Goal: Task Accomplishment & Management: Complete application form

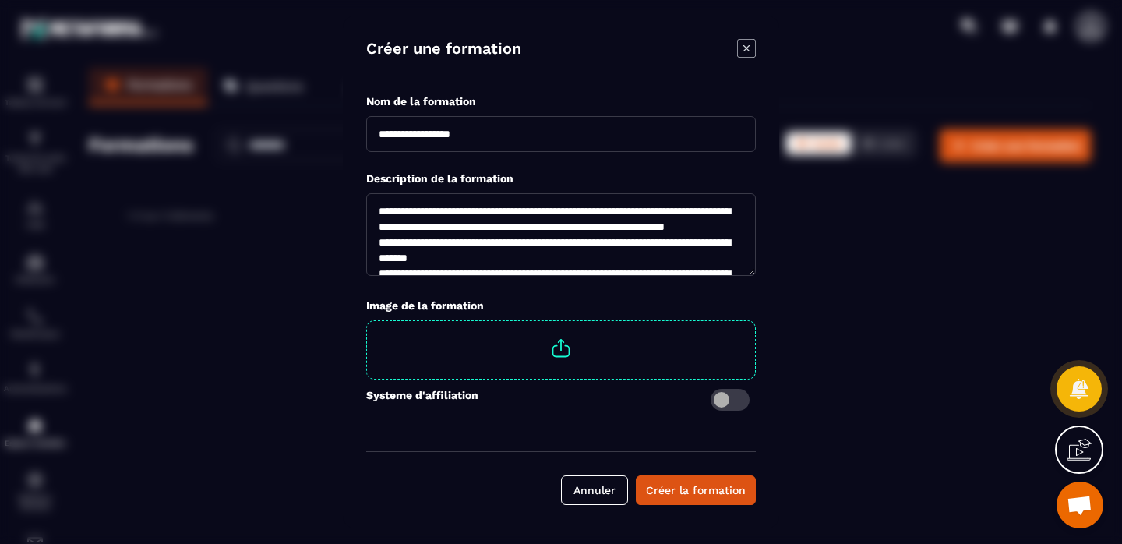
scroll to position [218, 0]
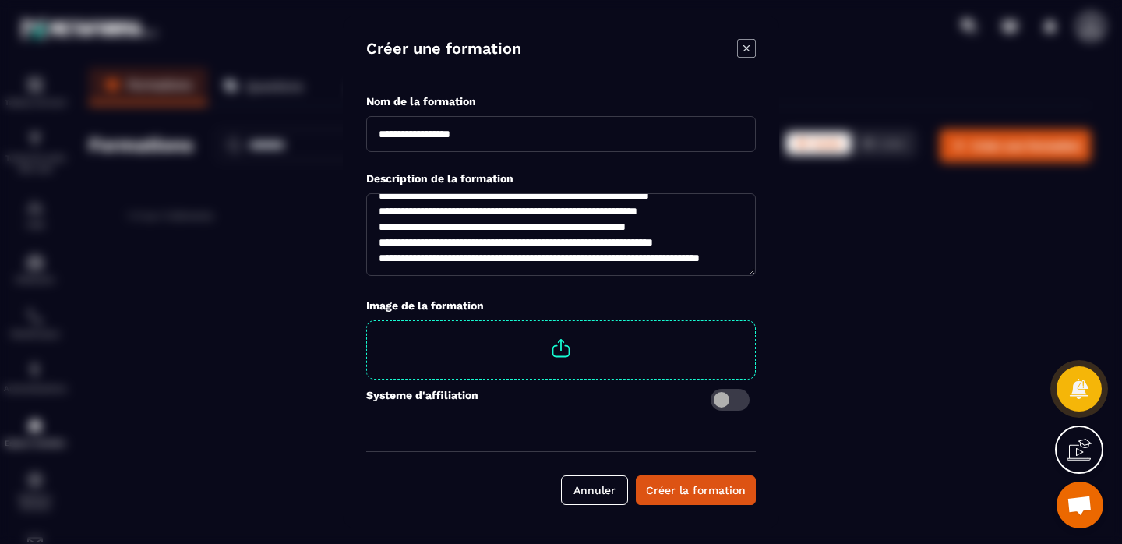
click at [561, 351] on span "Modal window" at bounding box center [561, 348] width 388 height 55
click at [755, 321] on input "Modal window" at bounding box center [755, 321] width 0 height 0
click at [673, 493] on div "Créer la formation" at bounding box center [696, 490] width 100 height 16
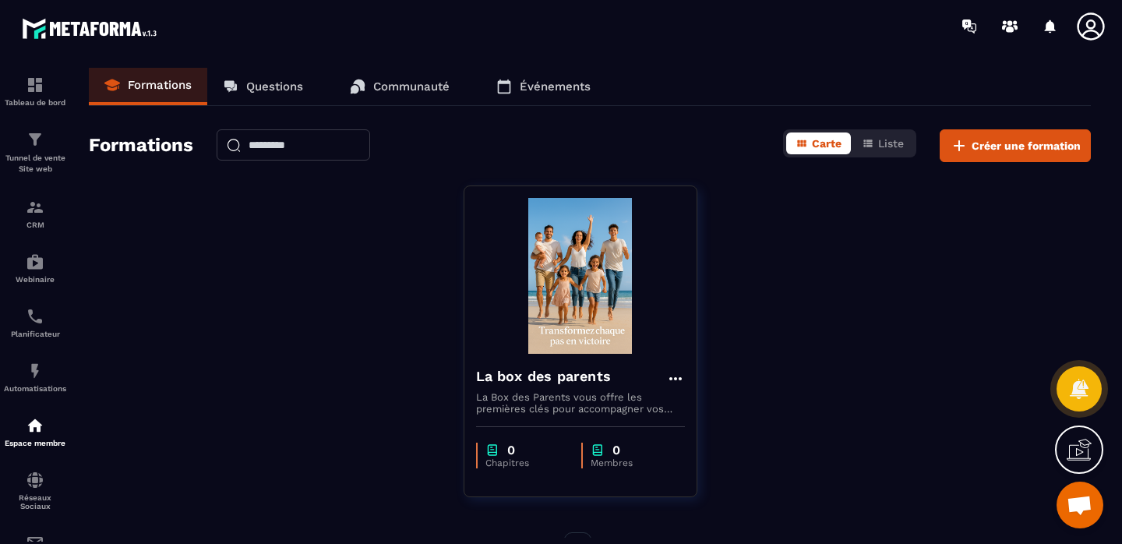
scroll to position [40, 0]
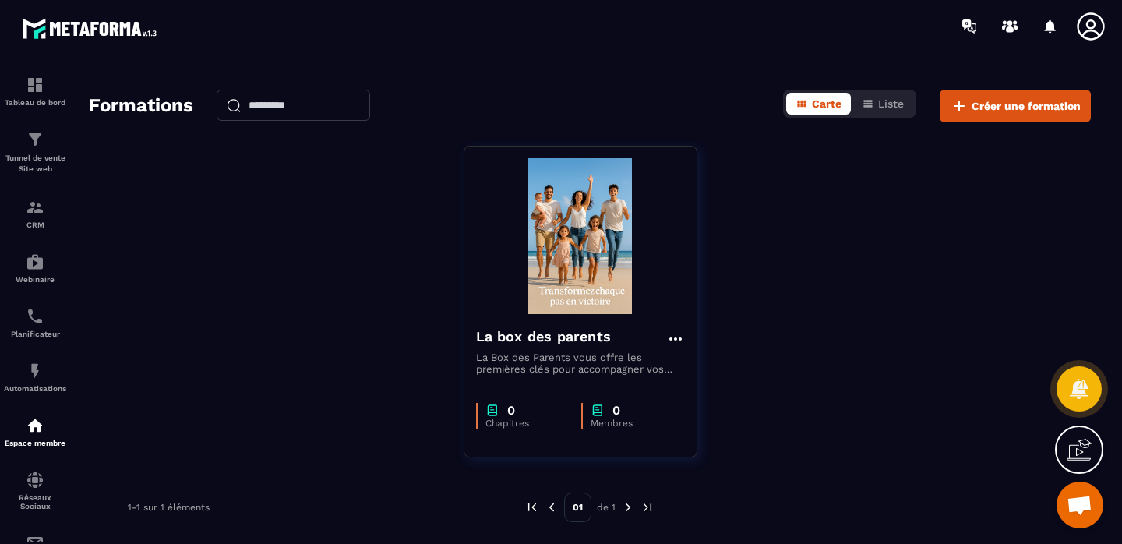
click at [626, 508] on img at bounding box center [628, 507] width 14 height 14
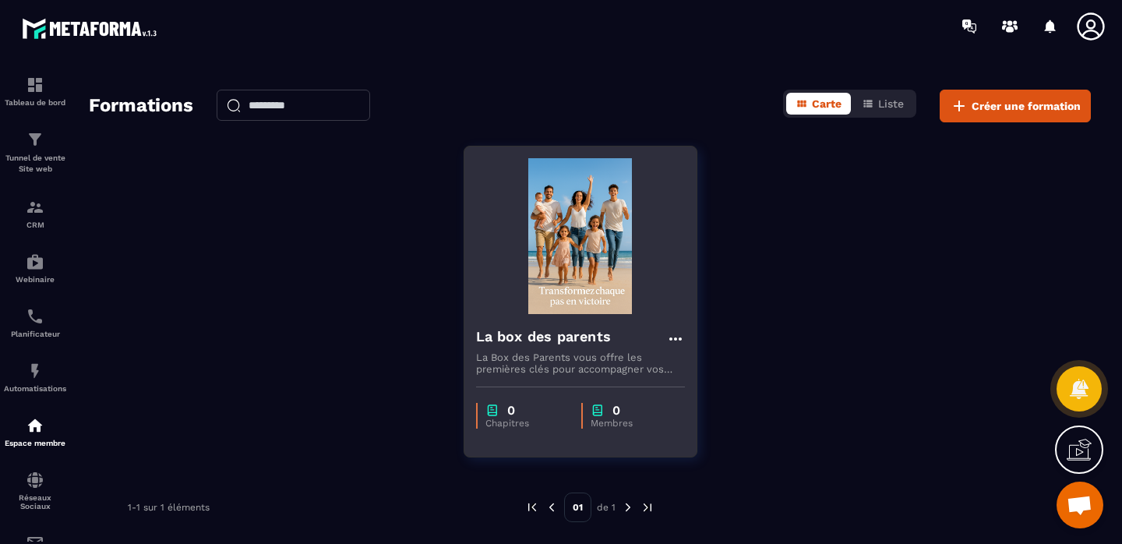
click at [499, 408] on div "0" at bounding box center [525, 410] width 80 height 15
click at [488, 413] on img at bounding box center [492, 410] width 14 height 15
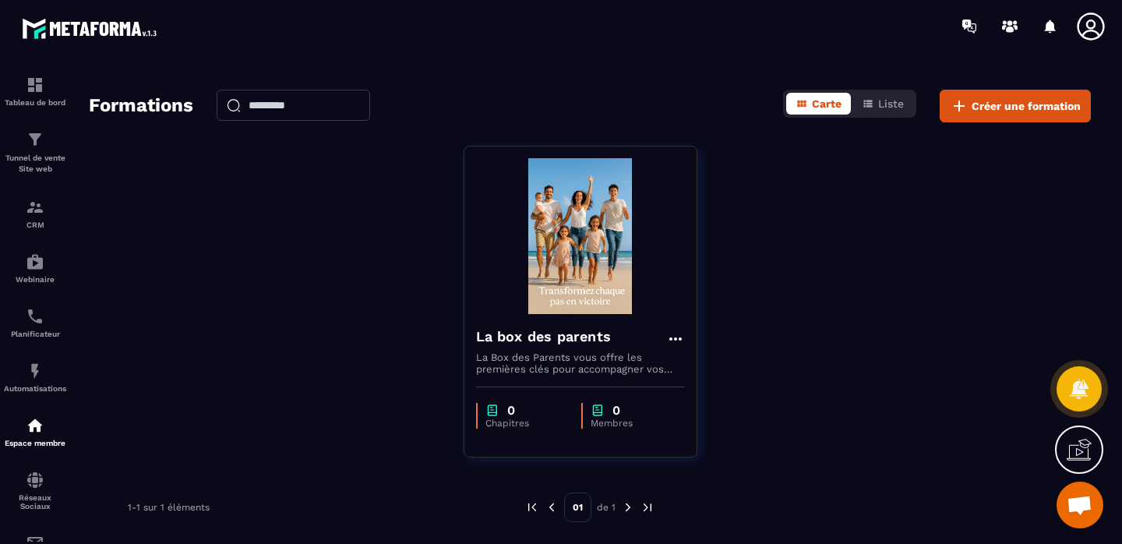
click at [1077, 446] on icon at bounding box center [1078, 449] width 25 height 25
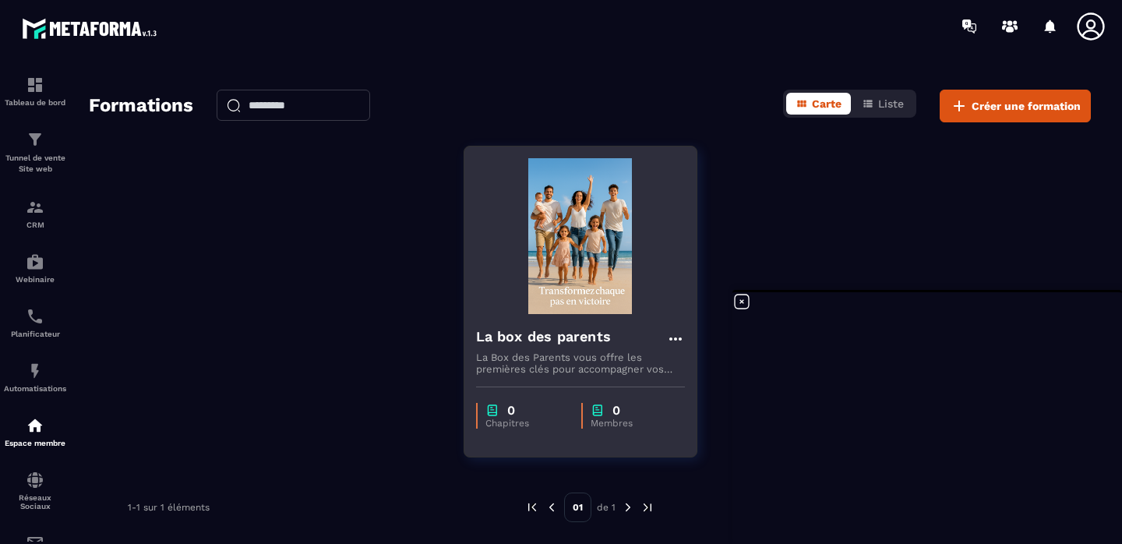
click at [672, 334] on icon at bounding box center [675, 339] width 19 height 19
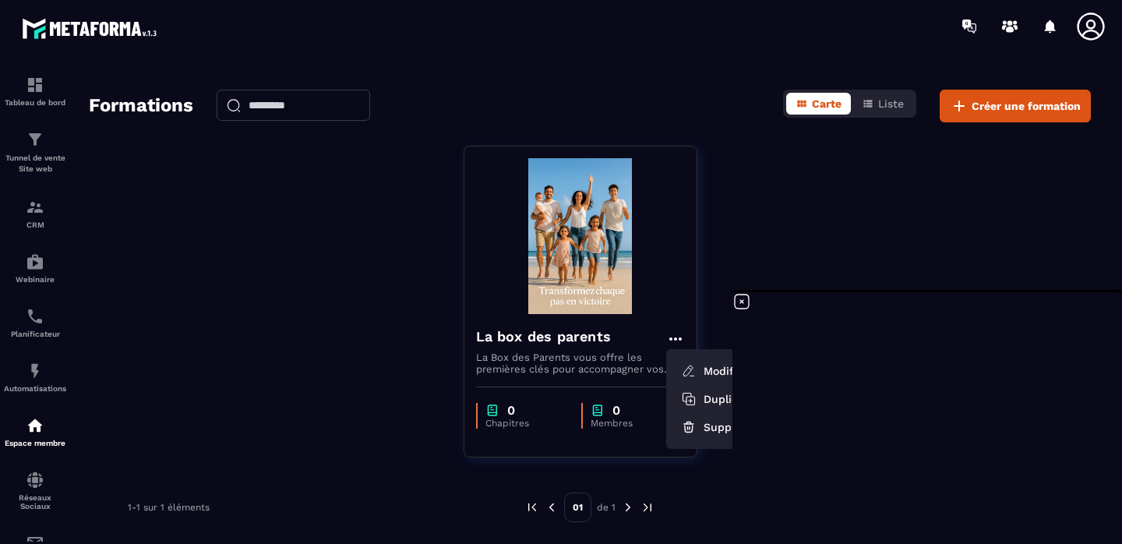
click at [724, 234] on div "La box des parents Modifier Dupliquer Supprimer La Box des Parents vous offre l…" at bounding box center [590, 311] width 1002 height 331
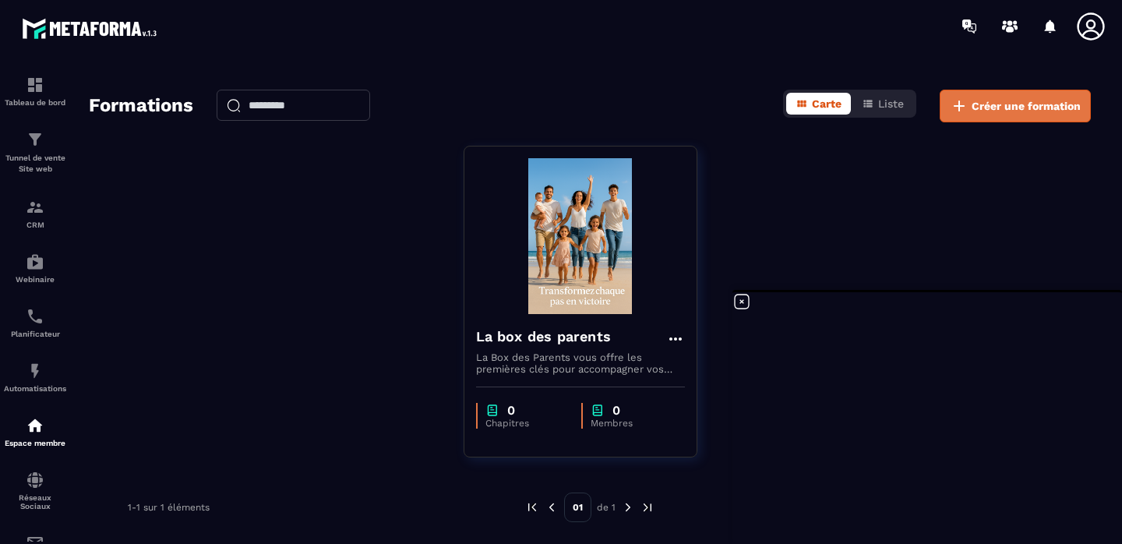
click at [975, 110] on span "Créer une formation" at bounding box center [1025, 106] width 109 height 16
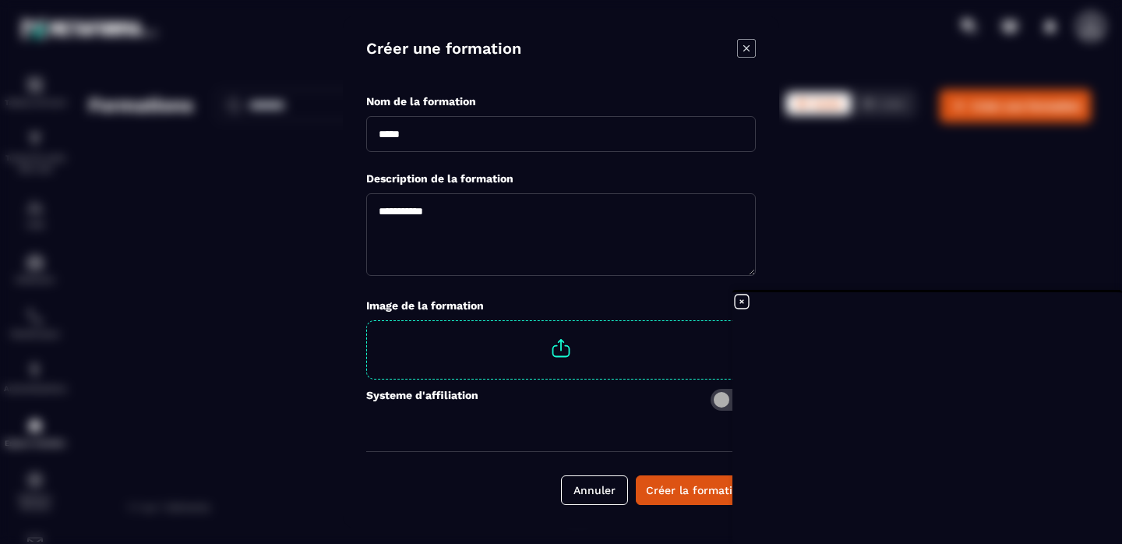
click at [754, 48] on icon "Modal window" at bounding box center [746, 48] width 19 height 19
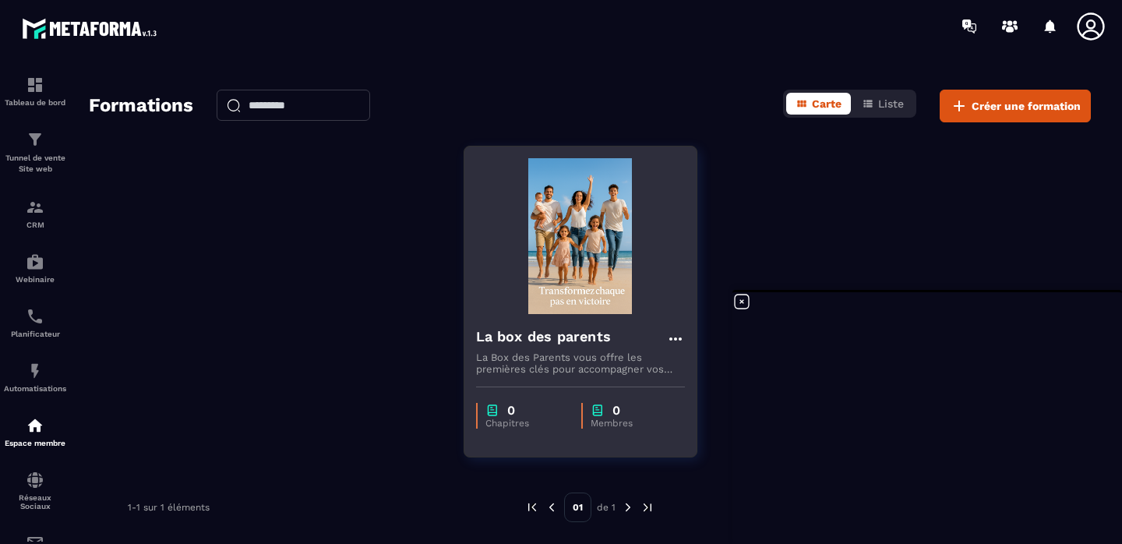
click at [671, 332] on icon at bounding box center [675, 339] width 19 height 19
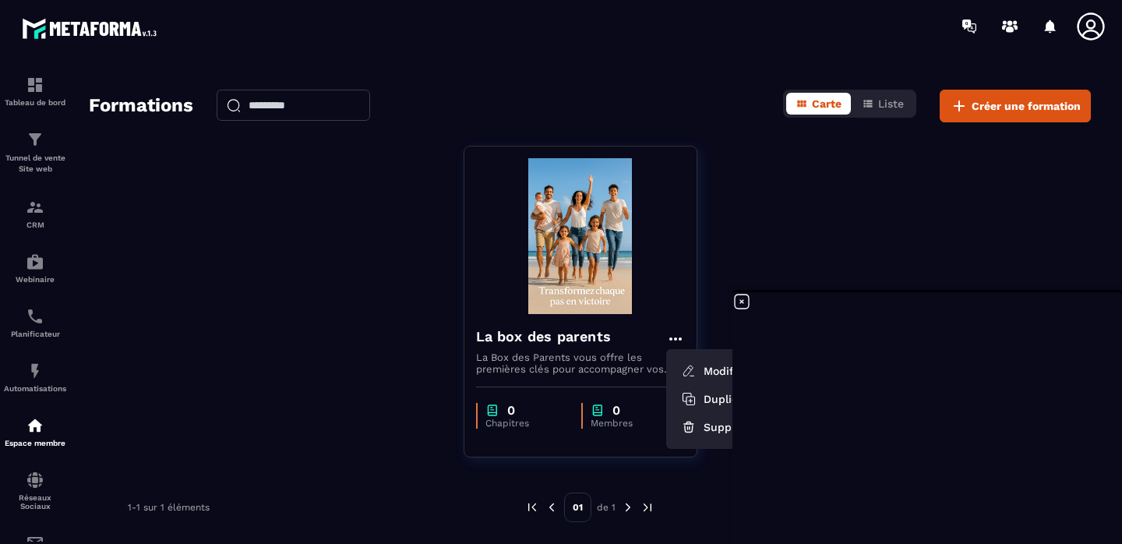
click at [735, 235] on div "La box des parents Modifier Dupliquer Supprimer La Box des Parents vous offre l…" at bounding box center [590, 311] width 1002 height 331
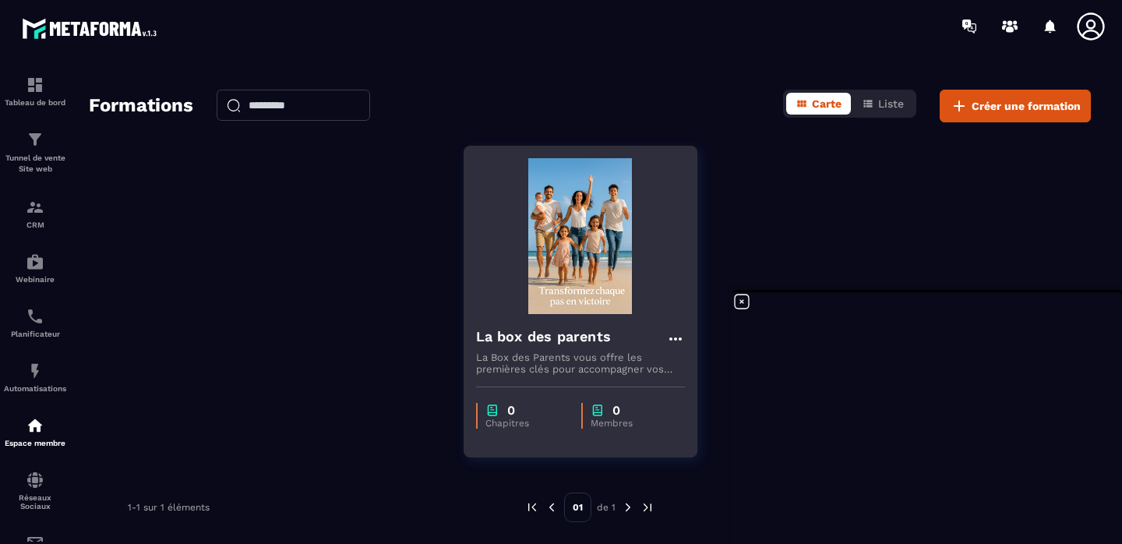
click at [521, 418] on p "Chapitres" at bounding box center [525, 423] width 80 height 11
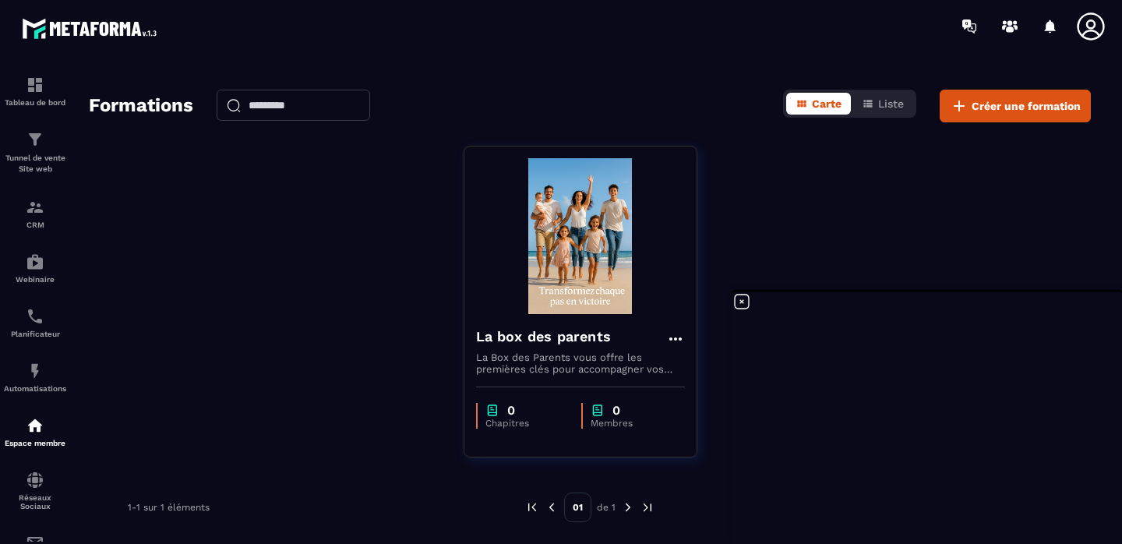
click at [551, 504] on img at bounding box center [552, 507] width 14 height 14
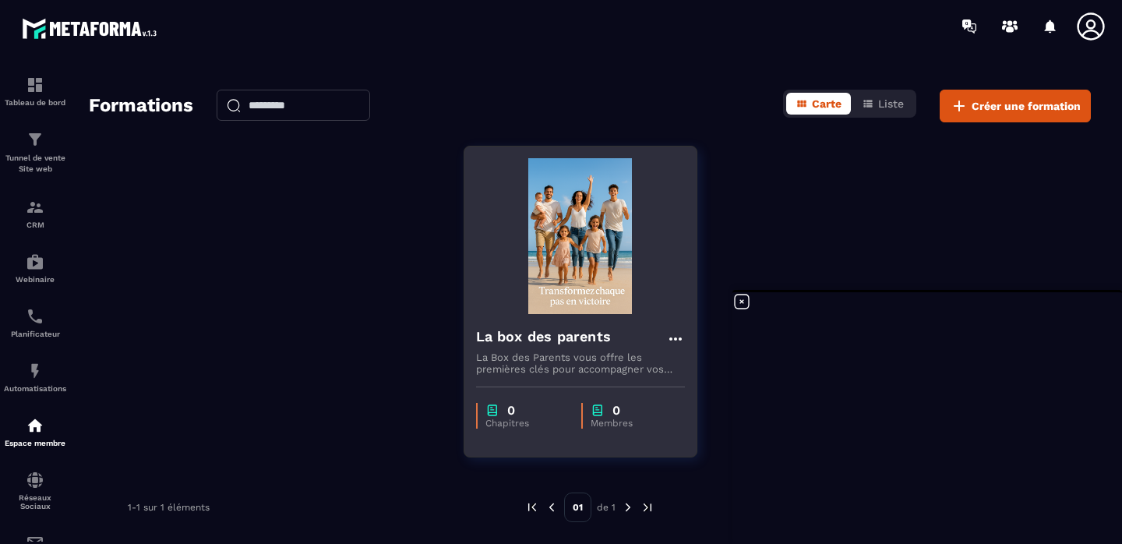
click at [557, 239] on img at bounding box center [580, 236] width 209 height 156
click at [575, 219] on img at bounding box center [580, 236] width 209 height 156
click at [674, 344] on icon at bounding box center [675, 339] width 19 height 19
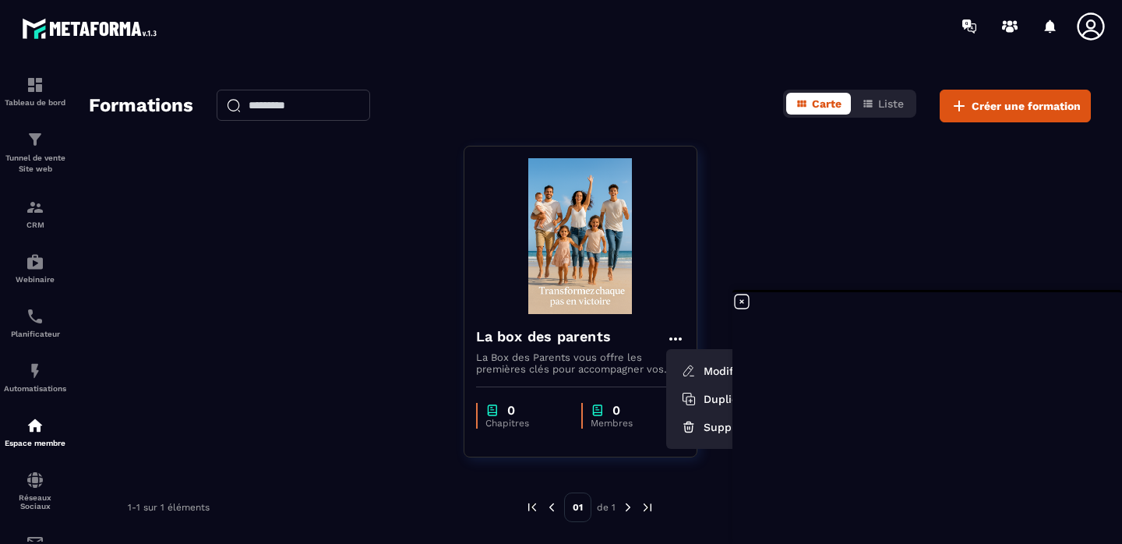
click at [739, 249] on div "La box des parents Modifier Dupliquer Supprimer La Box des Parents vous offre l…" at bounding box center [590, 311] width 1002 height 331
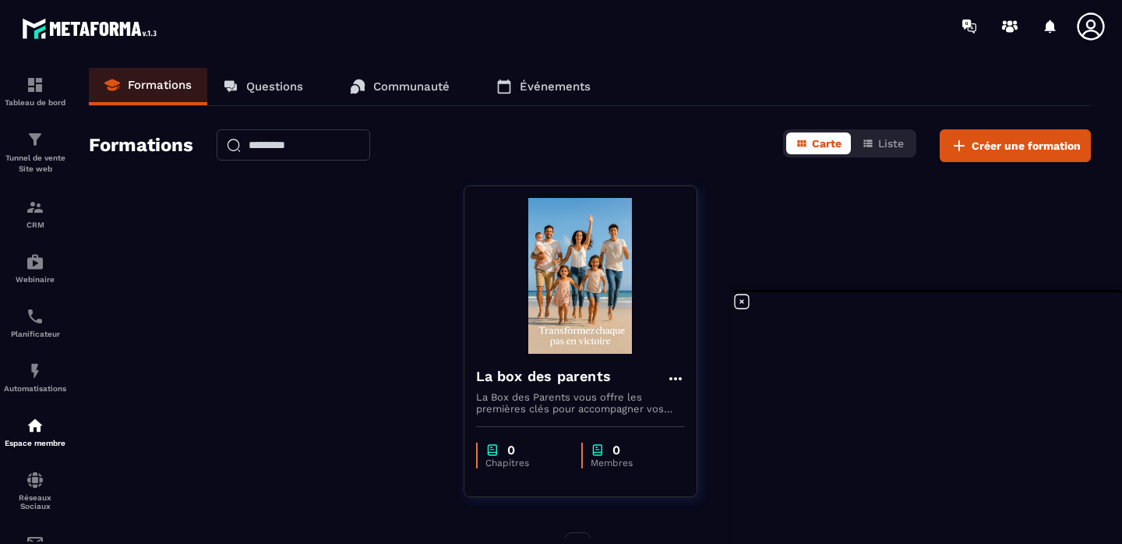
click at [744, 305] on icon at bounding box center [741, 301] width 19 height 19
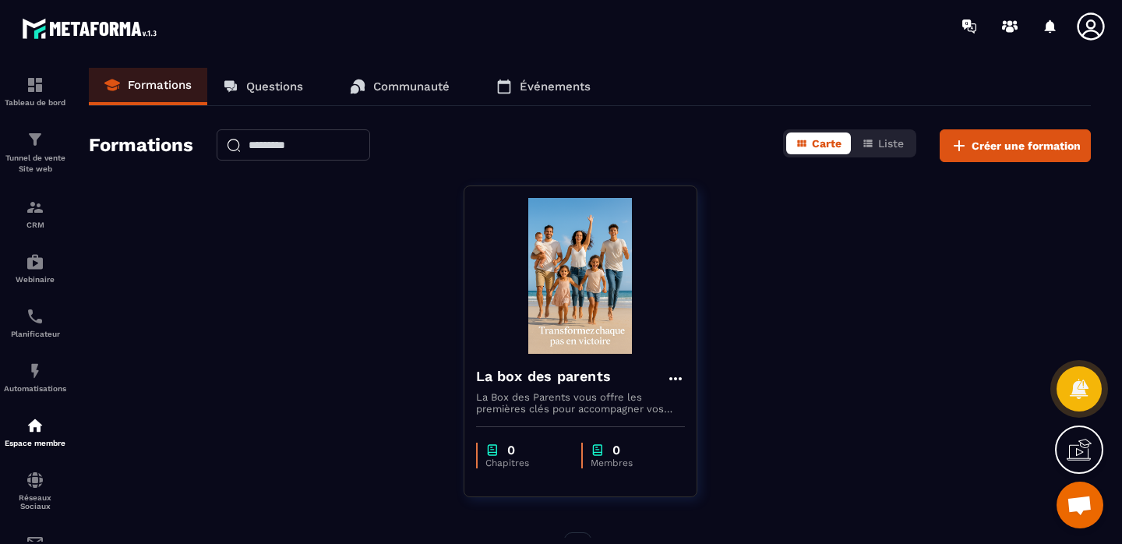
click at [1077, 462] on div at bounding box center [1079, 449] width 48 height 48
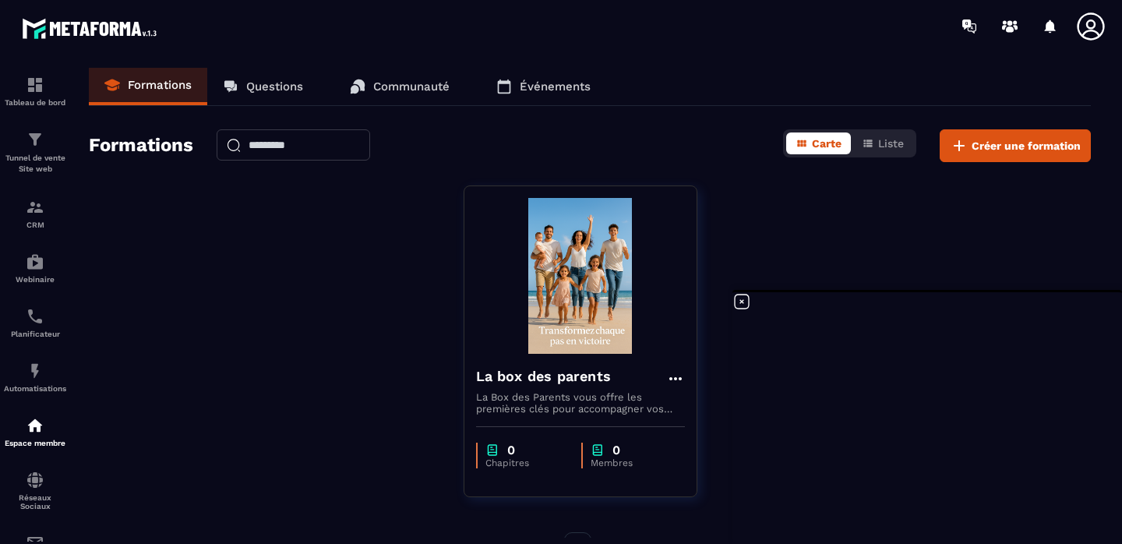
click at [178, 87] on p "Formations" at bounding box center [160, 85] width 64 height 14
click at [314, 249] on div "La box des parents La Box des Parents vous offre les premières clés pour accomp…" at bounding box center [590, 350] width 1002 height 331
click at [284, 74] on link "Questions" at bounding box center [262, 86] width 111 height 37
click at [283, 83] on p "Questions" at bounding box center [274, 86] width 57 height 14
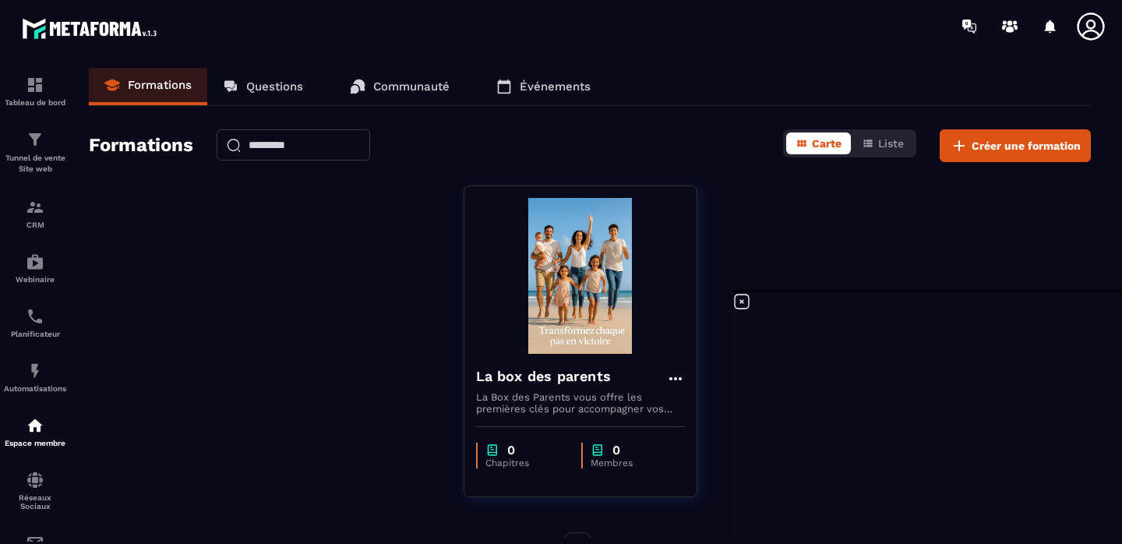
click at [283, 83] on p "Questions" at bounding box center [274, 86] width 57 height 14
click at [746, 301] on icon at bounding box center [741, 301] width 19 height 19
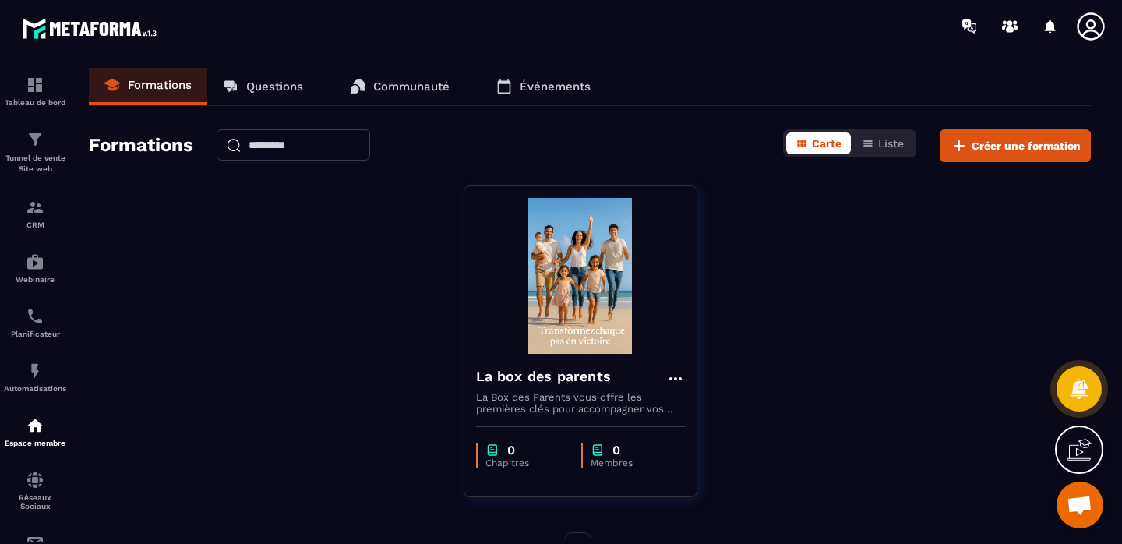
click at [742, 282] on div "La box des parents La Box des Parents vous offre les premières clés pour accomp…" at bounding box center [590, 350] width 1002 height 331
click at [24, 384] on div "Automatisations" at bounding box center [35, 376] width 62 height 31
click at [33, 430] on img at bounding box center [35, 425] width 19 height 19
click at [235, 98] on link "Questions" at bounding box center [262, 86] width 111 height 37
